Goal: Transaction & Acquisition: Download file/media

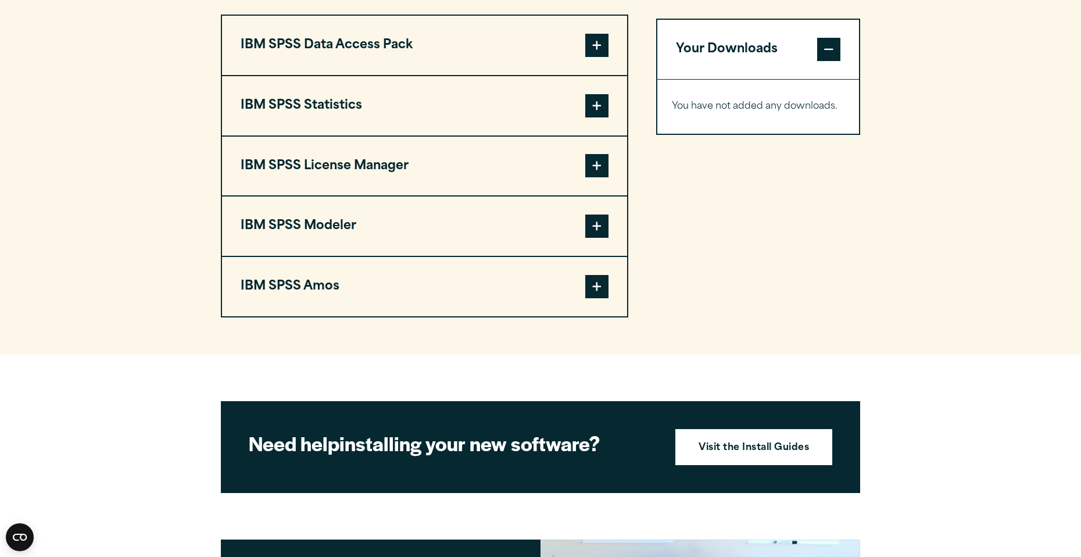
scroll to position [929, 0]
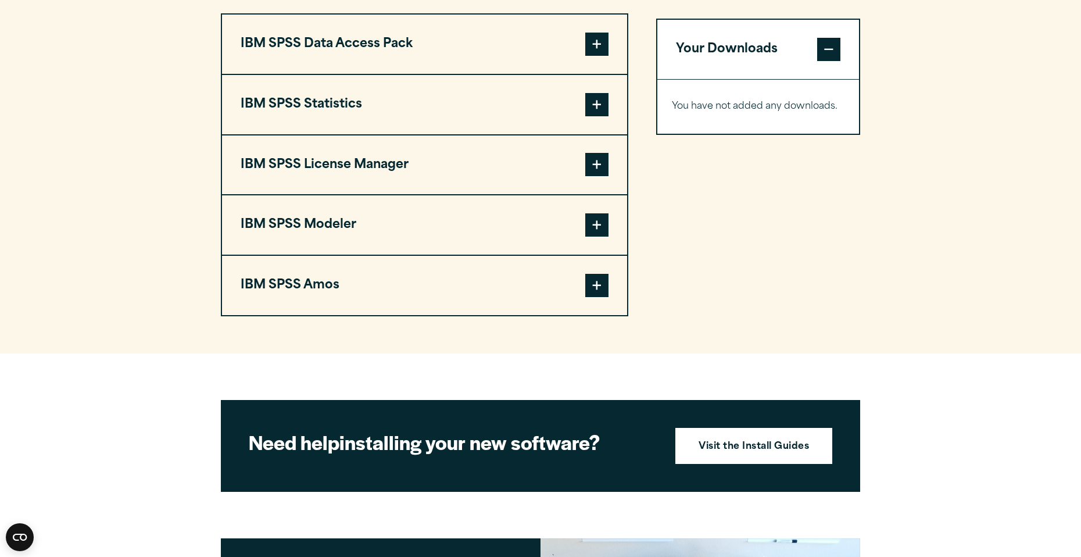
click at [538, 117] on button "IBM SPSS Statistics" at bounding box center [424, 104] width 405 height 59
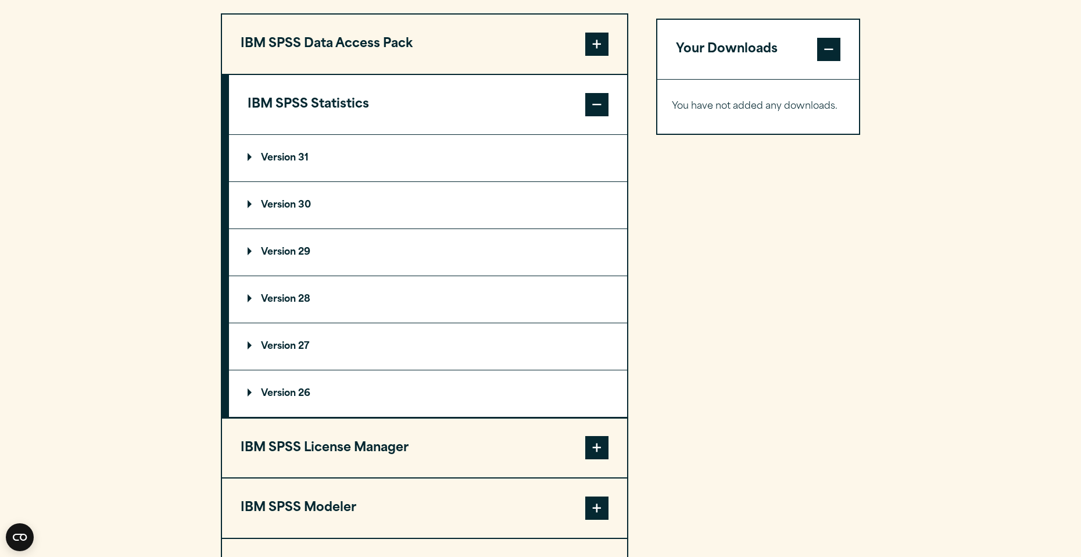
click at [292, 251] on p "Version 29" at bounding box center [279, 252] width 63 height 9
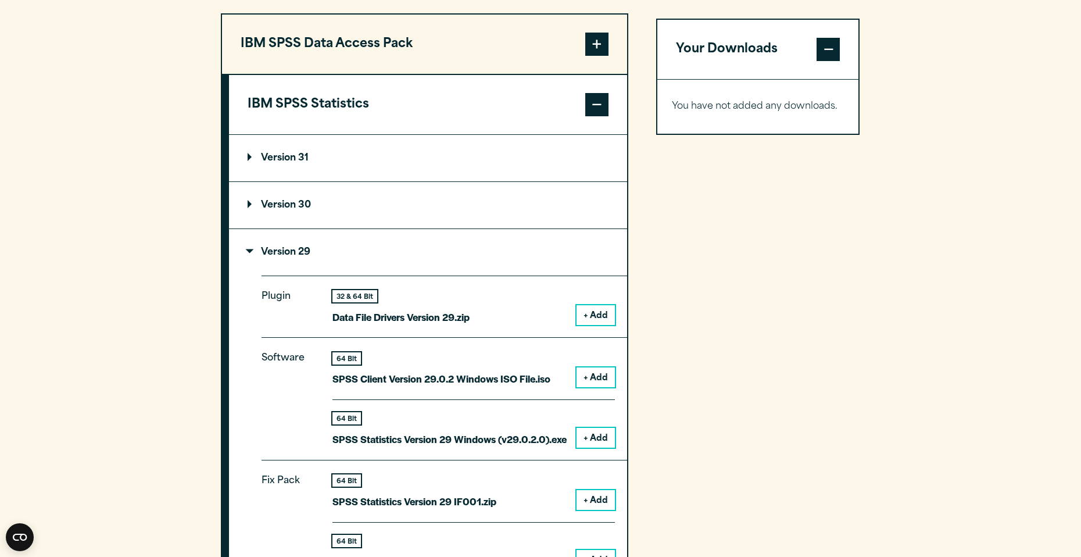
click at [828, 99] on div "Close" at bounding box center [540, 278] width 1081 height 557
click at [595, 382] on button "+ Add" at bounding box center [596, 377] width 38 height 20
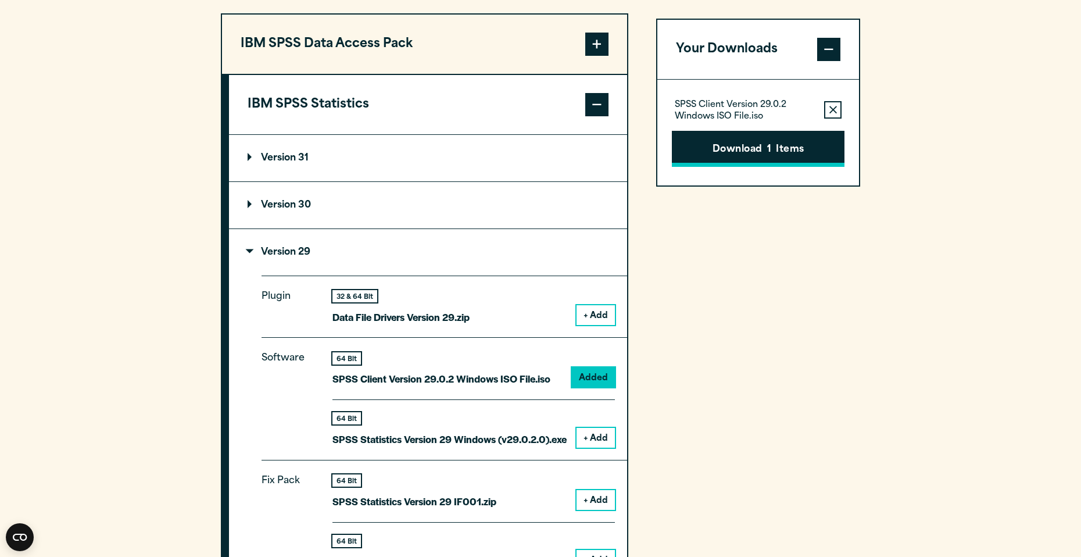
click at [761, 138] on button "Download 1 Items" at bounding box center [758, 149] width 173 height 36
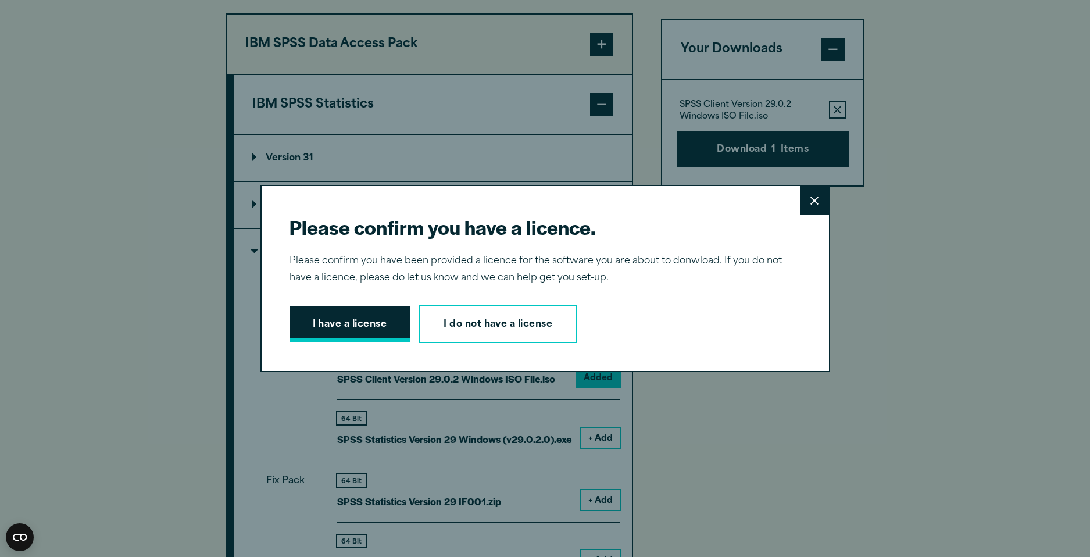
click at [358, 329] on button "I have a license" at bounding box center [350, 324] width 121 height 36
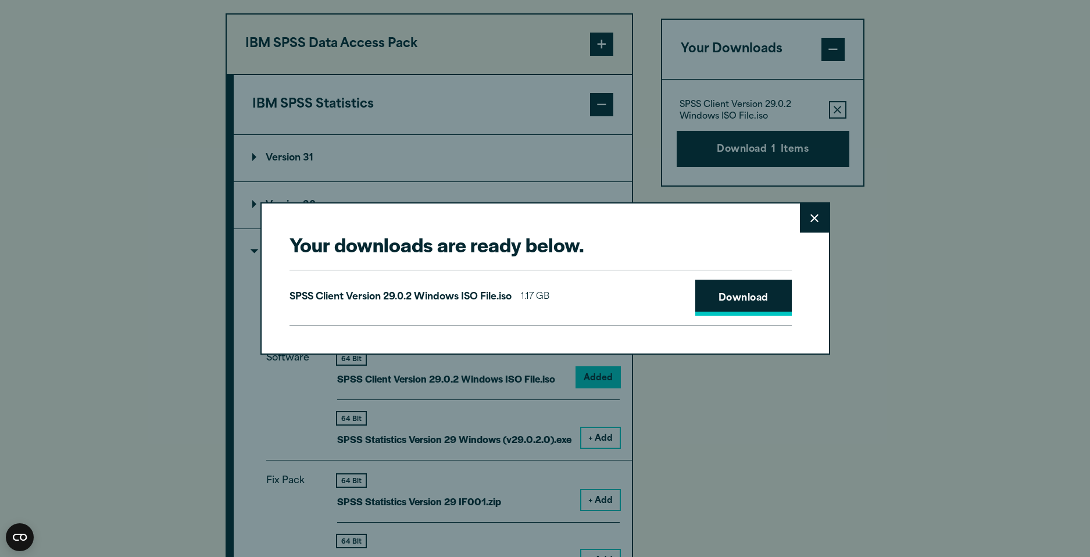
click at [751, 289] on link "Download" at bounding box center [743, 298] width 97 height 36
click at [808, 224] on button "Close" at bounding box center [814, 218] width 29 height 29
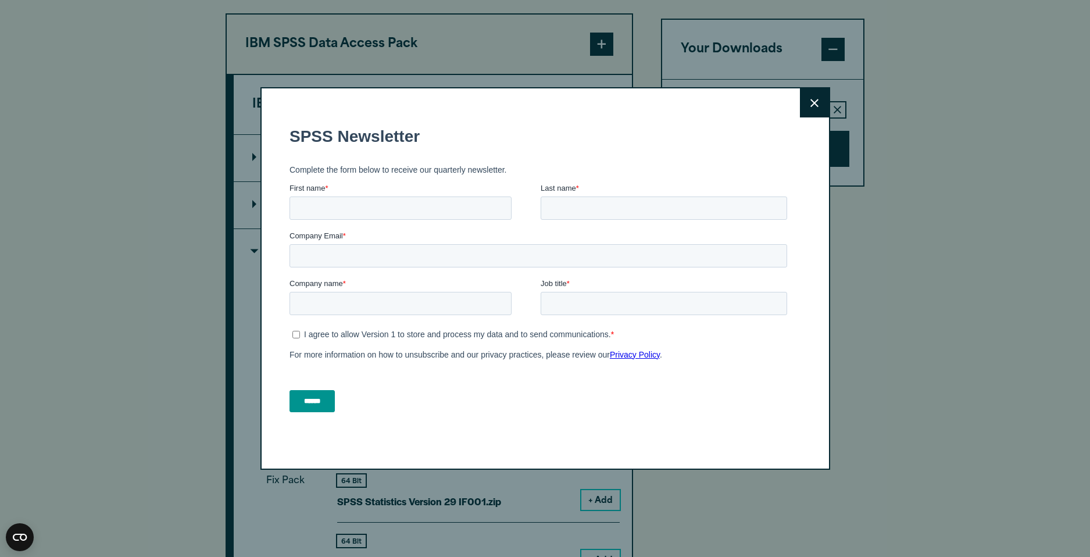
click at [811, 106] on icon at bounding box center [815, 103] width 8 height 9
